Goal: Navigation & Orientation: Understand site structure

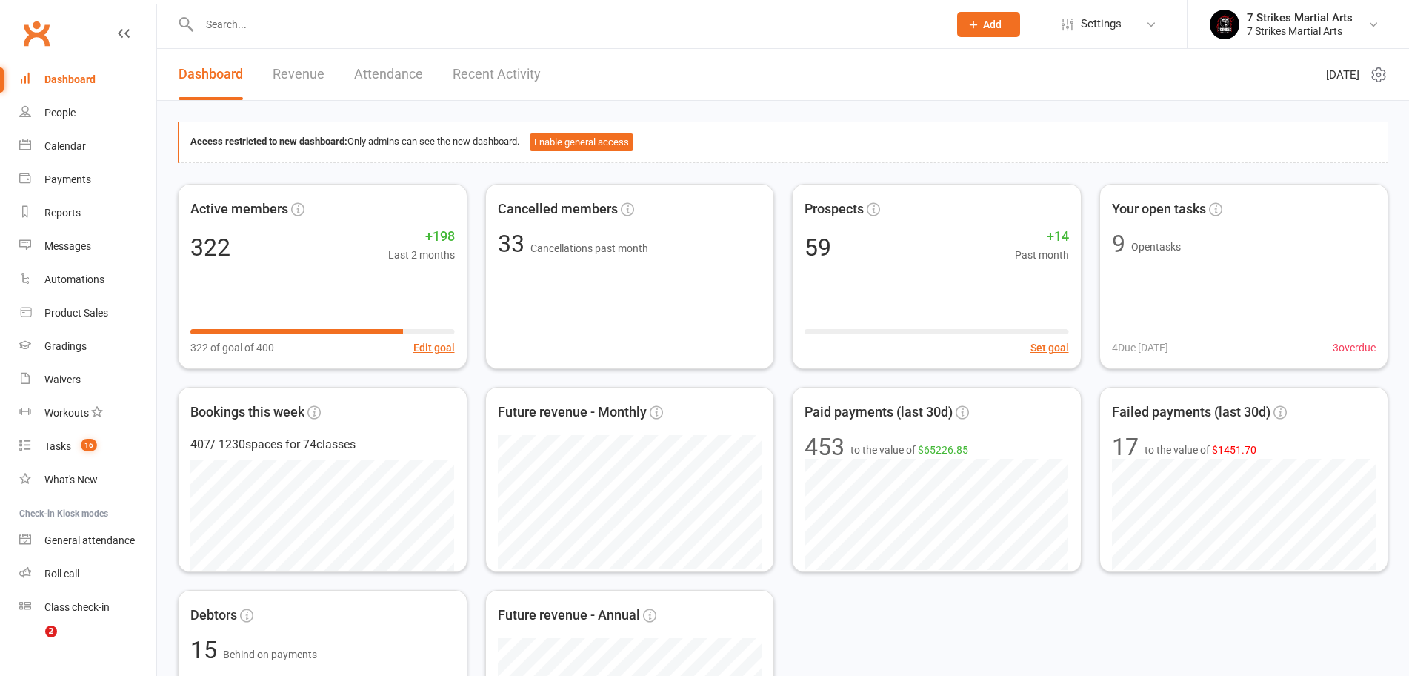
click at [83, 84] on div "Dashboard" at bounding box center [69, 79] width 51 height 12
click at [92, 75] on div "Dashboard" at bounding box center [69, 79] width 51 height 12
click at [273, 33] on input "text" at bounding box center [566, 24] width 743 height 21
click at [69, 445] on div "Tasks" at bounding box center [57, 446] width 27 height 12
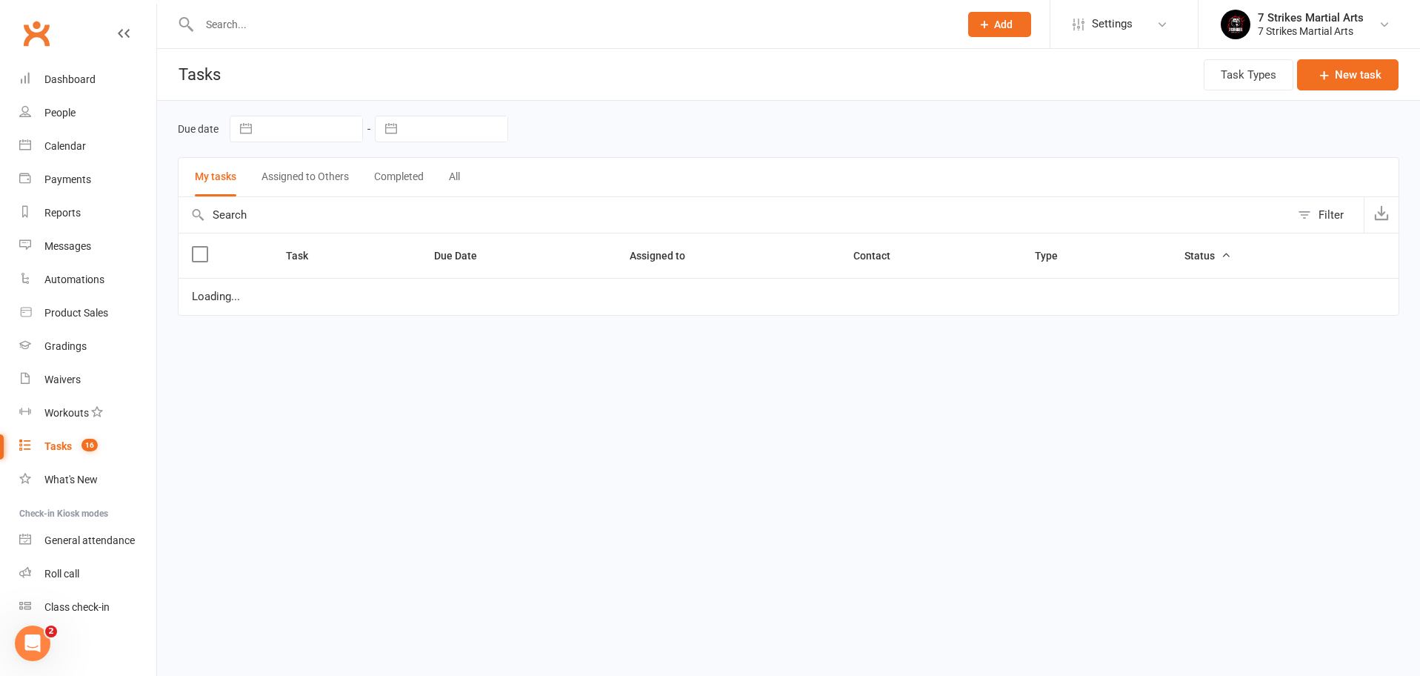
select select "started"
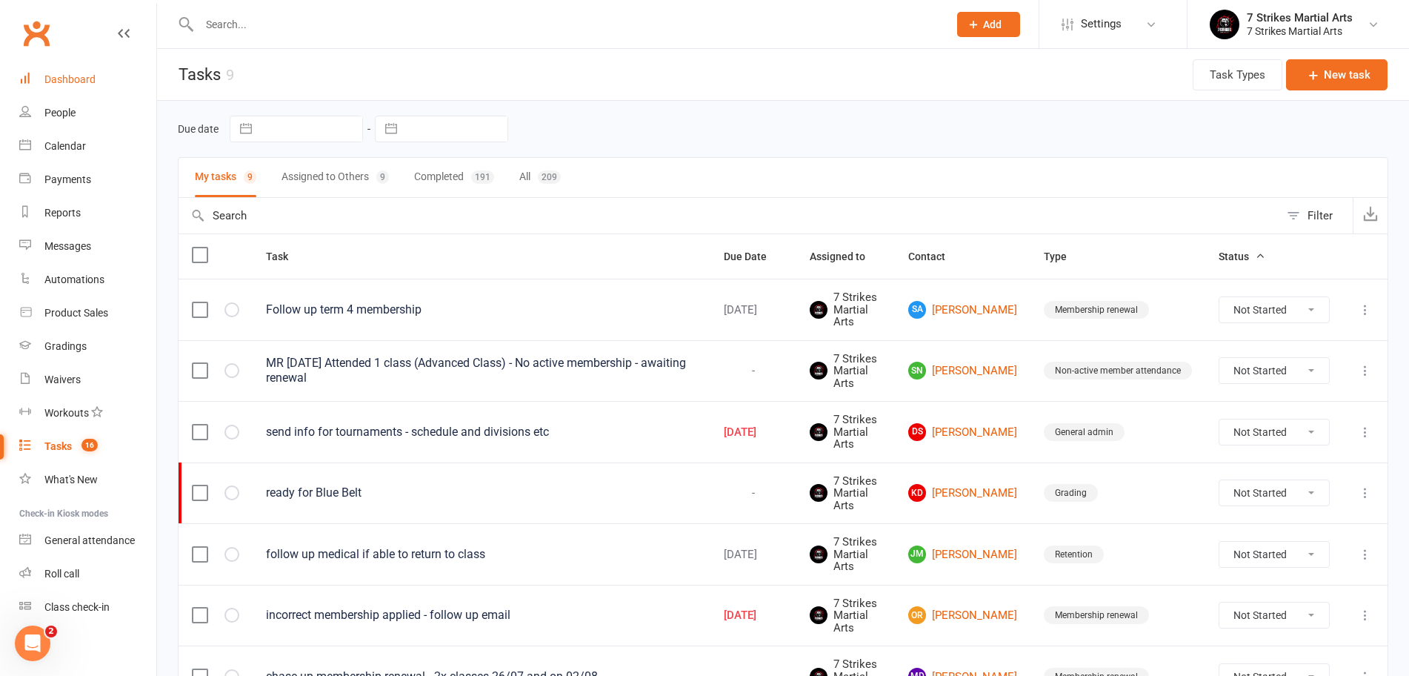
click at [67, 69] on link "Dashboard" at bounding box center [87, 79] width 137 height 33
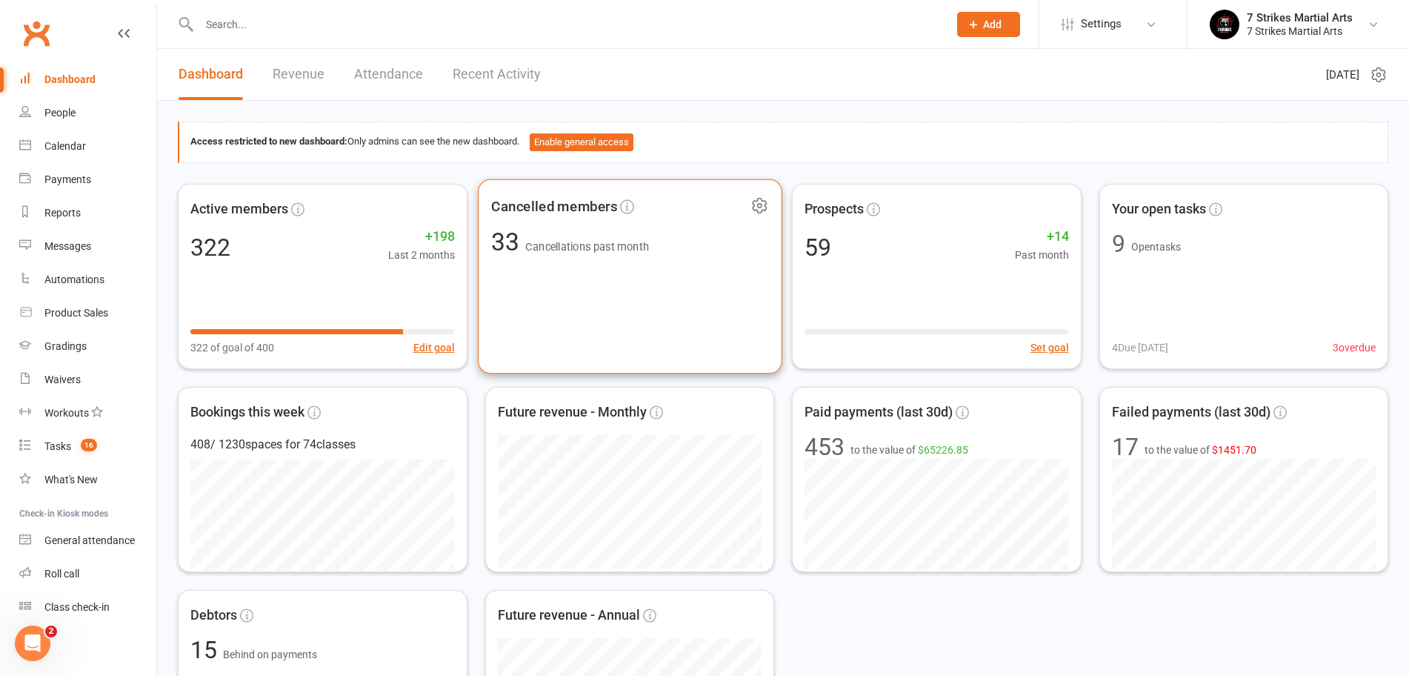
click at [538, 310] on div "Cancelled members 33 Cancellations past month" at bounding box center [630, 276] width 304 height 195
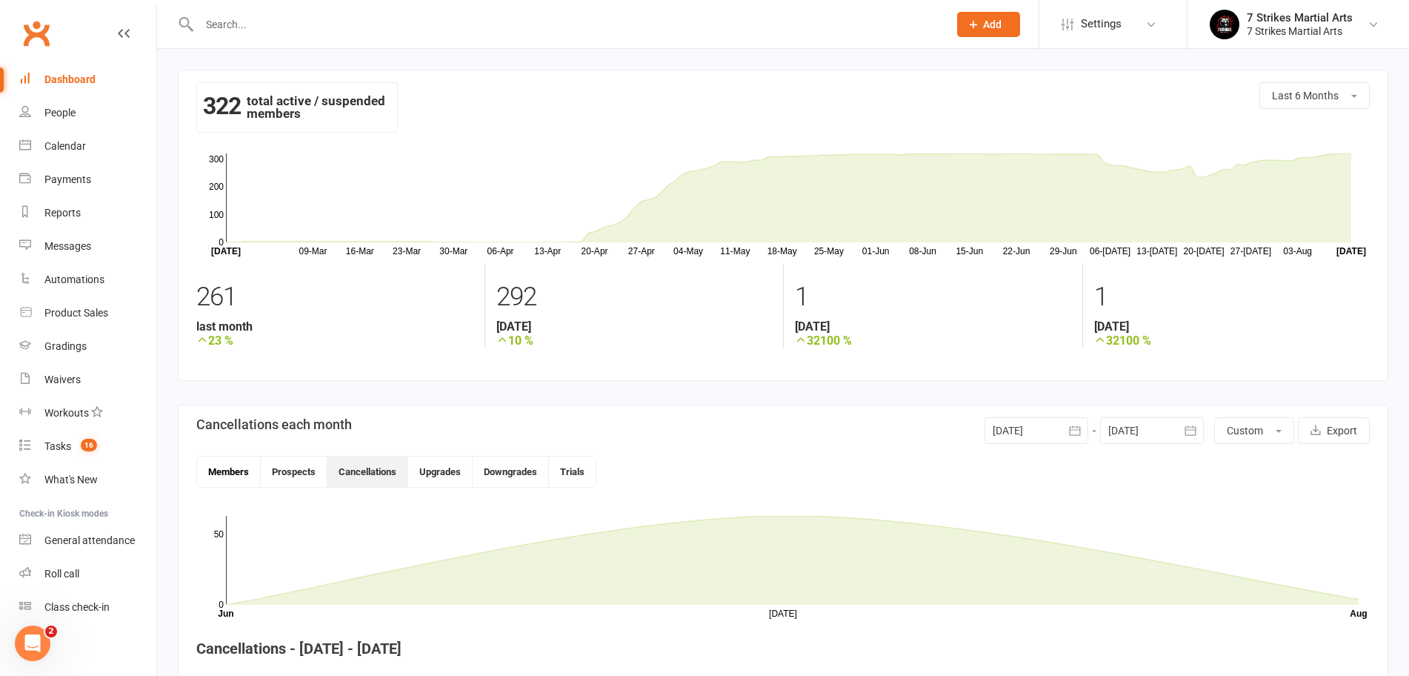
click at [233, 474] on button "Members" at bounding box center [229, 471] width 64 height 30
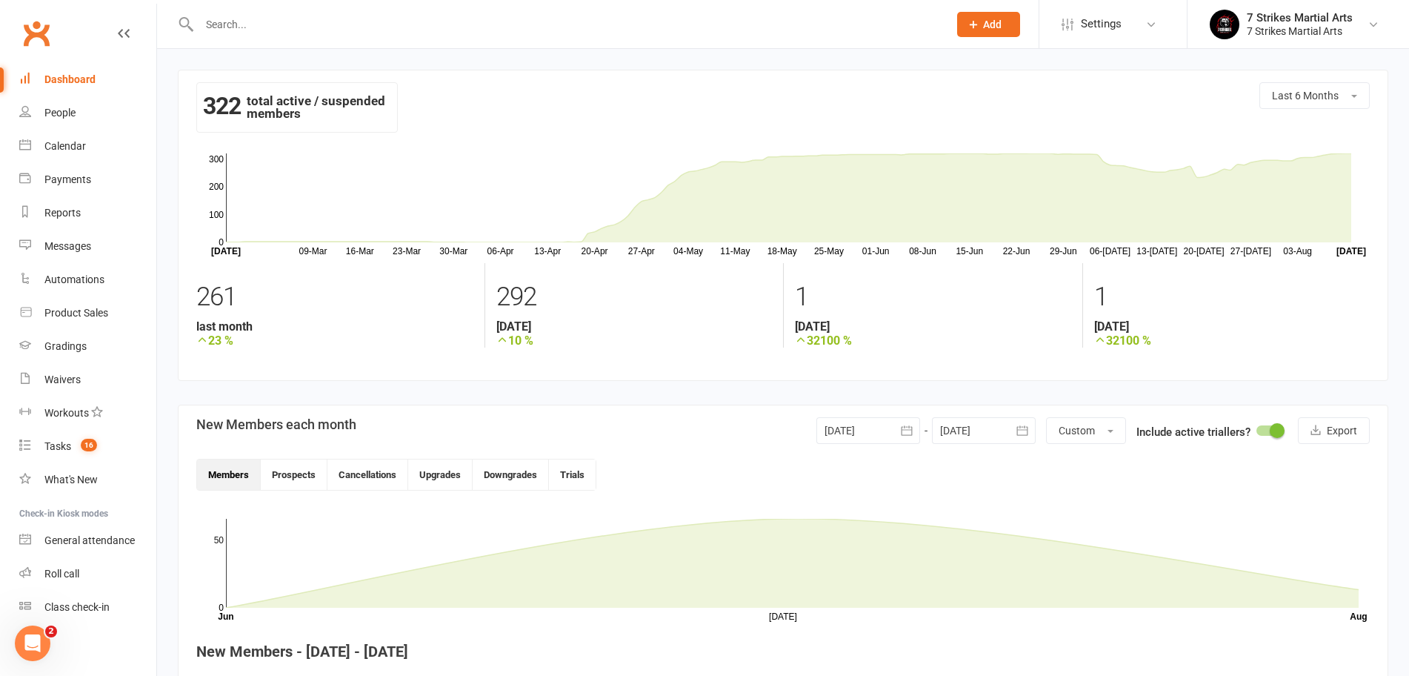
click at [234, 470] on button "Members" at bounding box center [229, 474] width 64 height 30
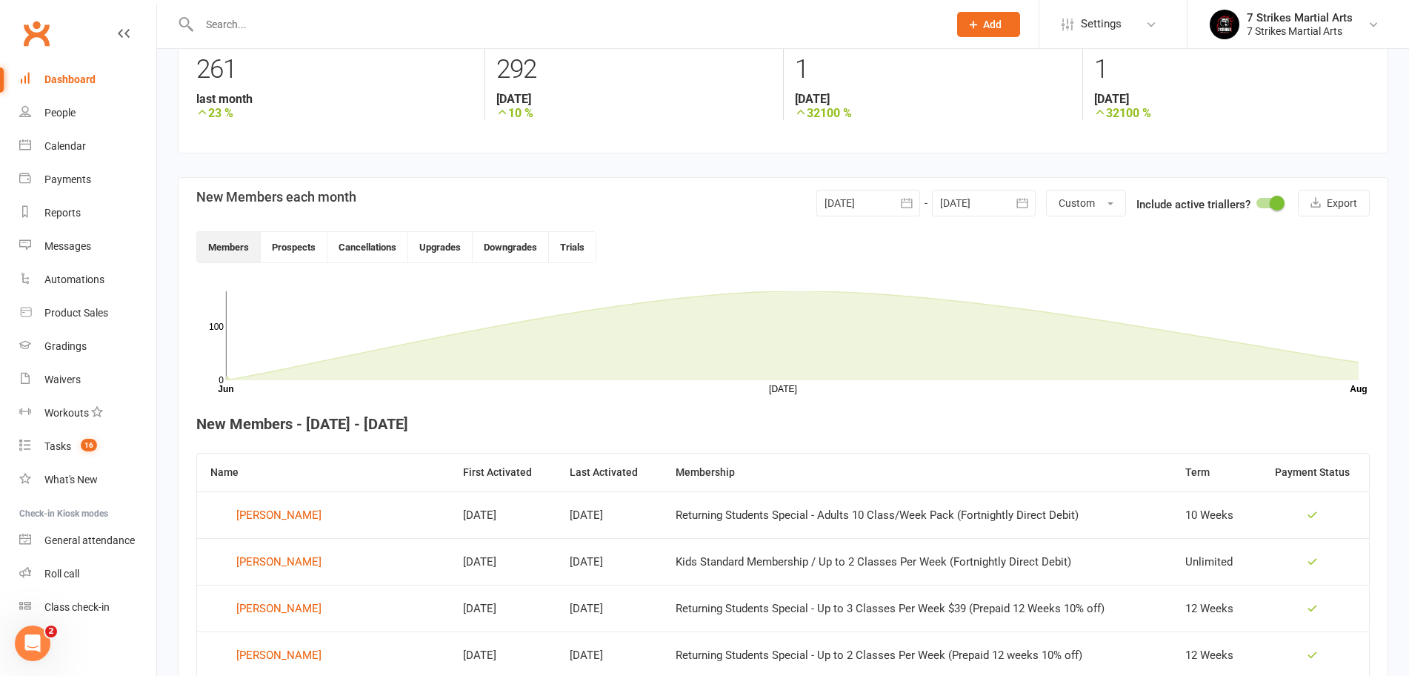
scroll to position [543, 0]
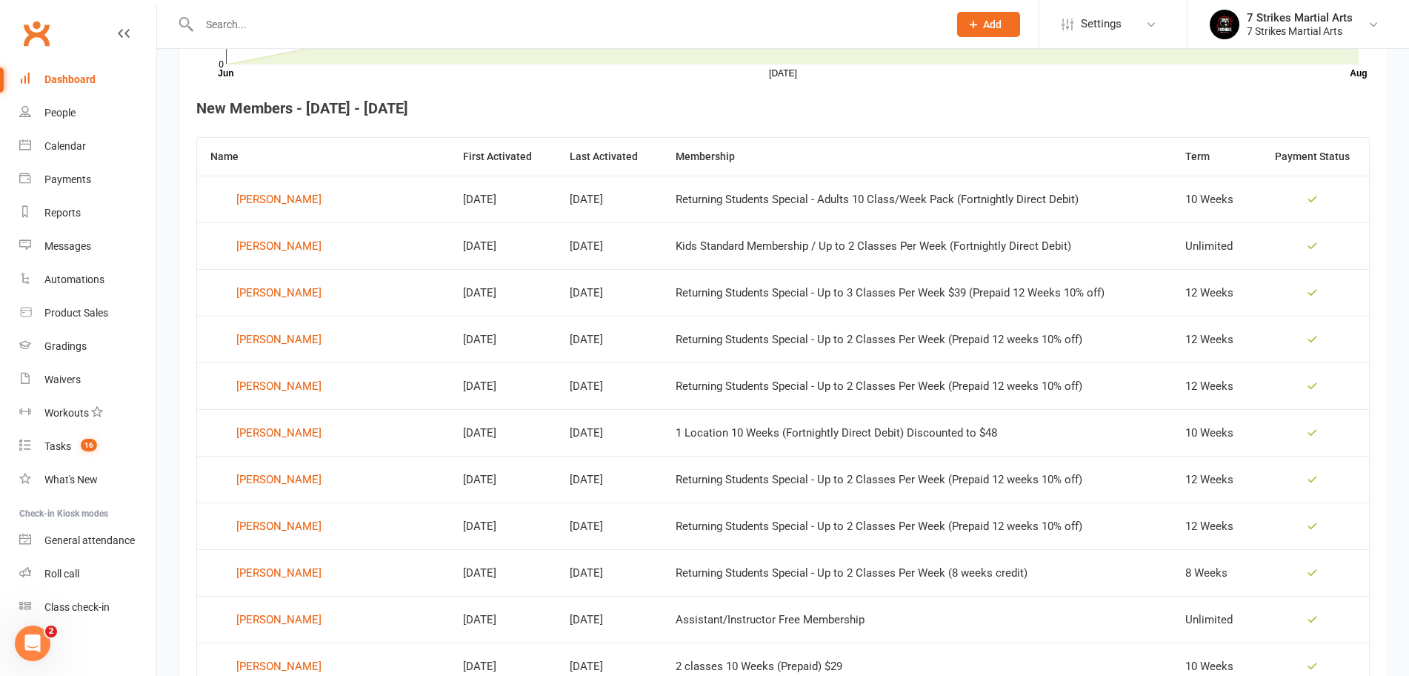
click at [1184, 157] on th "Term" at bounding box center [1214, 157] width 84 height 38
click at [183, 342] on section "New Members each month [DATE] [DATE] Sun Mon Tue Wed Thu Fri Sat 27 29 30 01 02…" at bounding box center [783, 408] width 1211 height 1095
click at [49, 81] on div "Dashboard" at bounding box center [69, 79] width 51 height 12
